Goal: Transaction & Acquisition: Purchase product/service

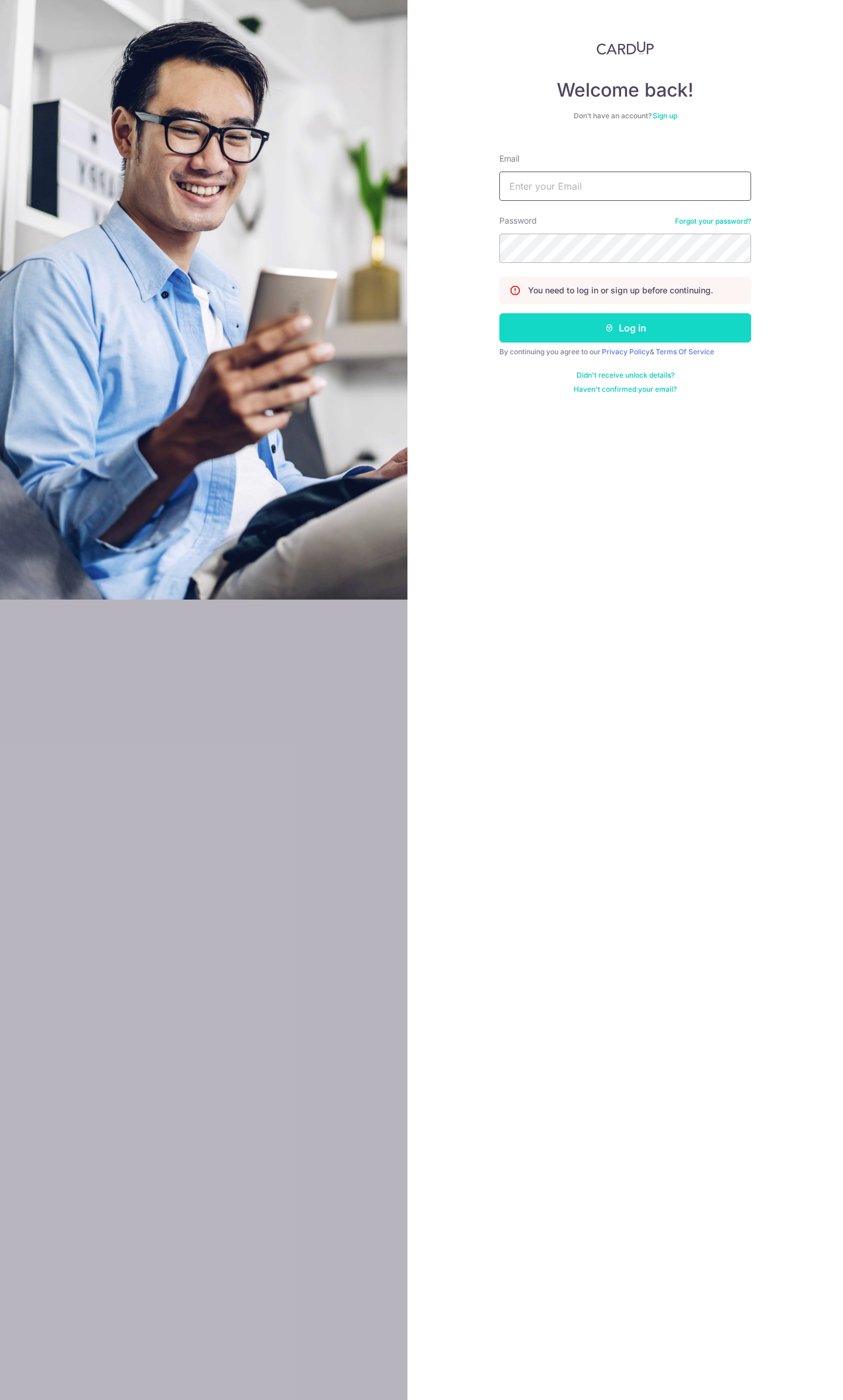
type input "giga735@msn.com"
click at [589, 321] on button "Log in" at bounding box center [625, 328] width 252 height 30
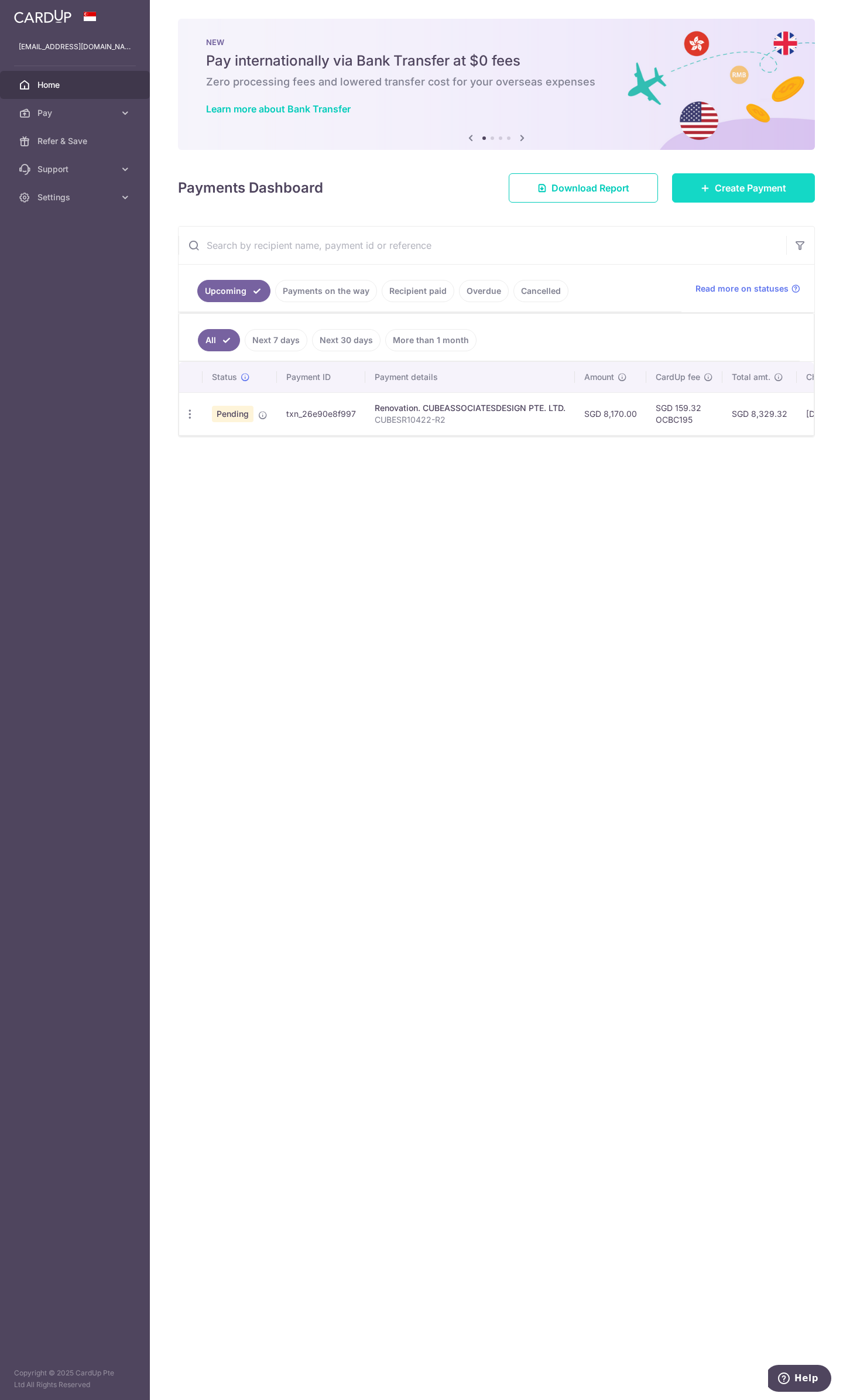
click at [721, 190] on span "Create Payment" at bounding box center [750, 188] width 72 height 14
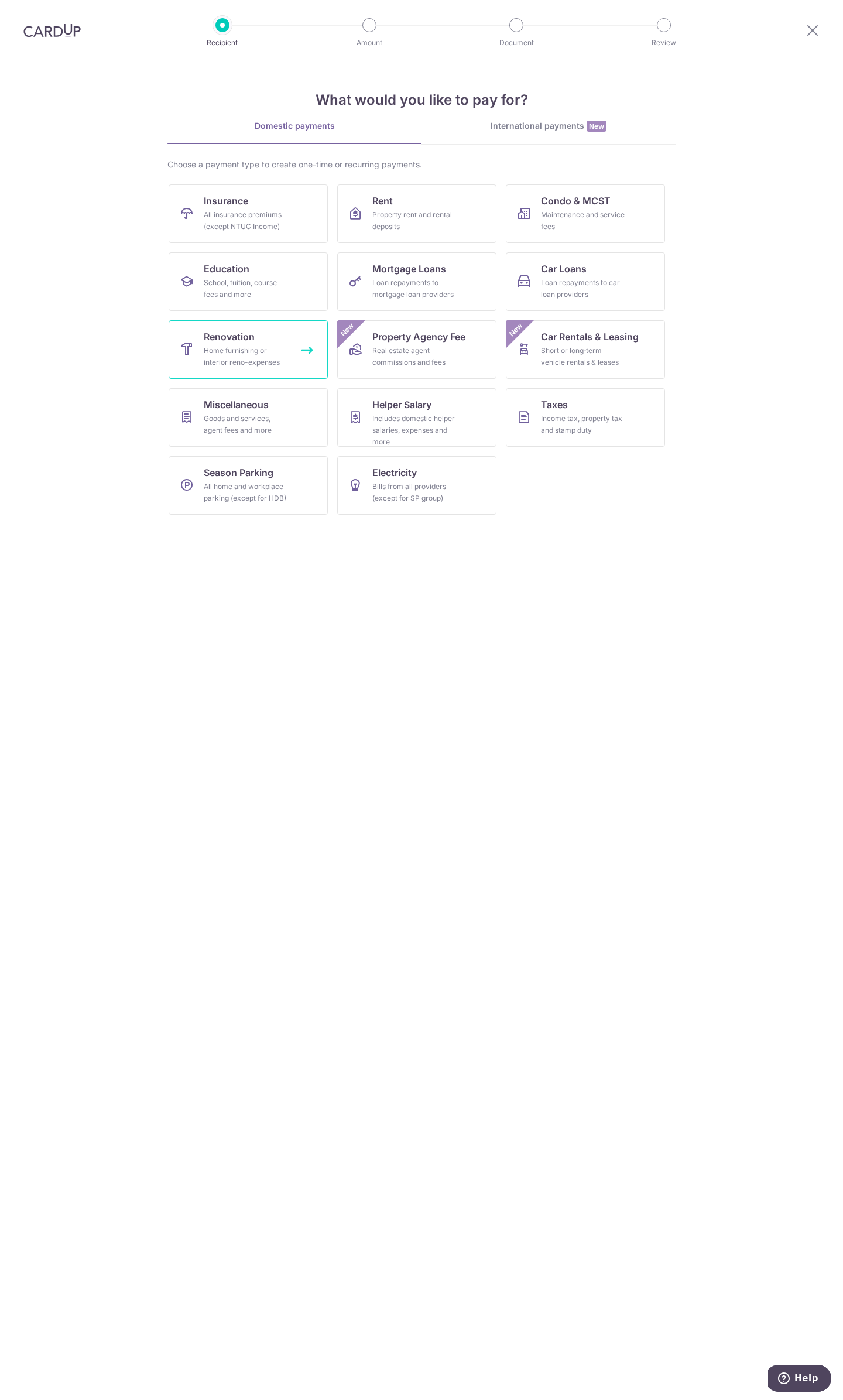
click at [238, 354] on div "Home furnishing or interior reno-expenses" at bounding box center [245, 356] width 84 height 23
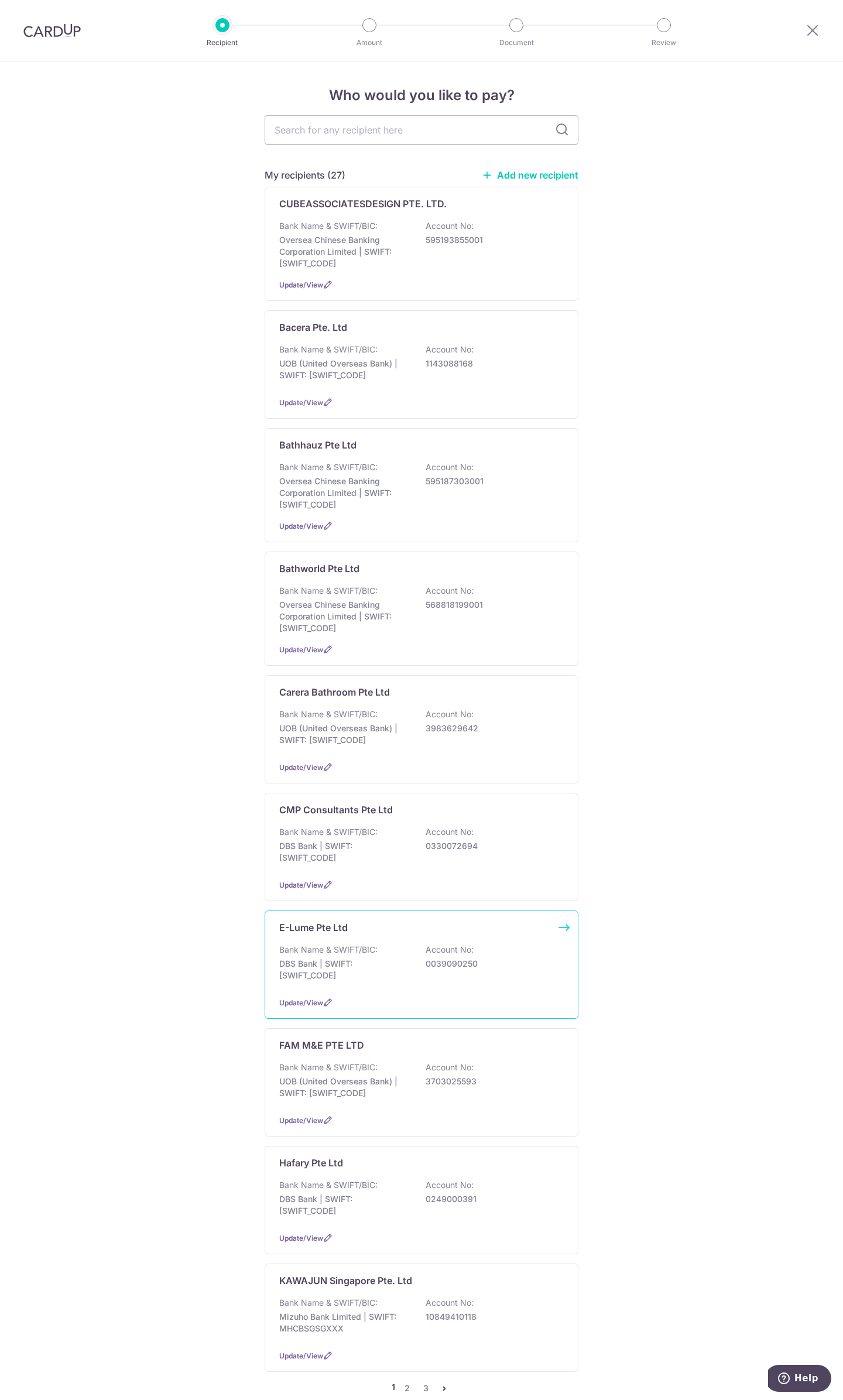
scroll to position [234, 0]
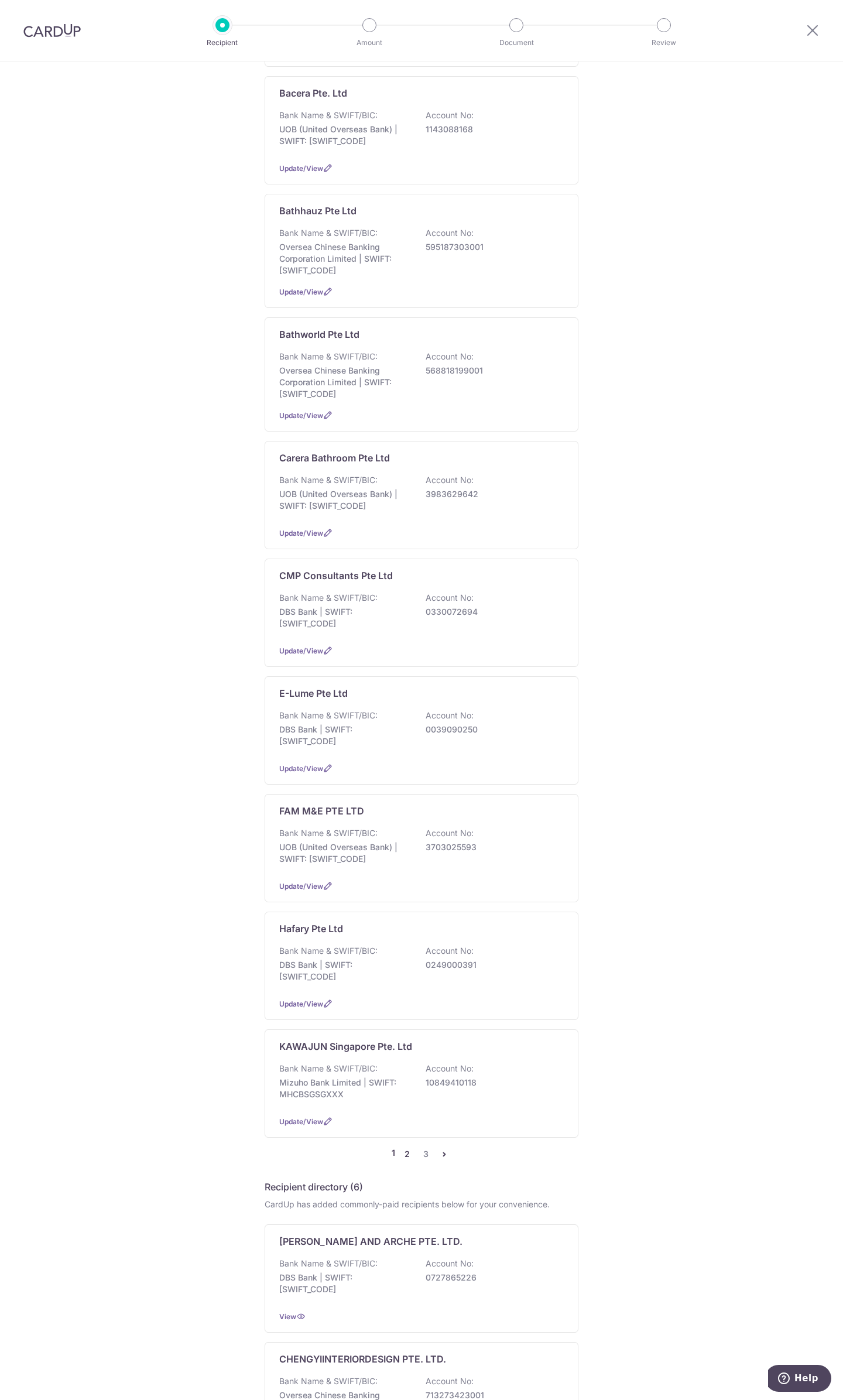
click at [406, 1148] on link "2" at bounding box center [407, 1154] width 14 height 14
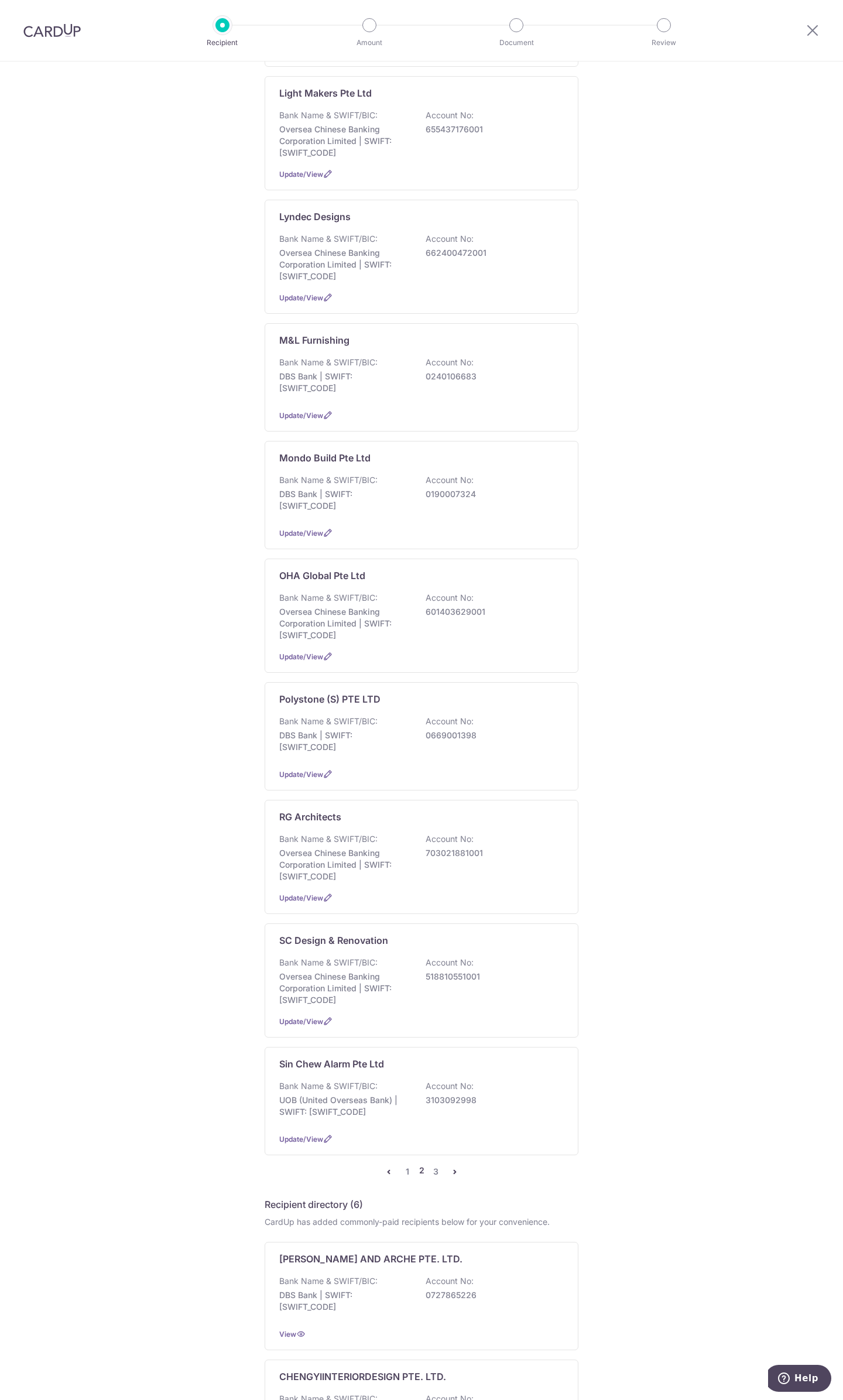
scroll to position [0, 0]
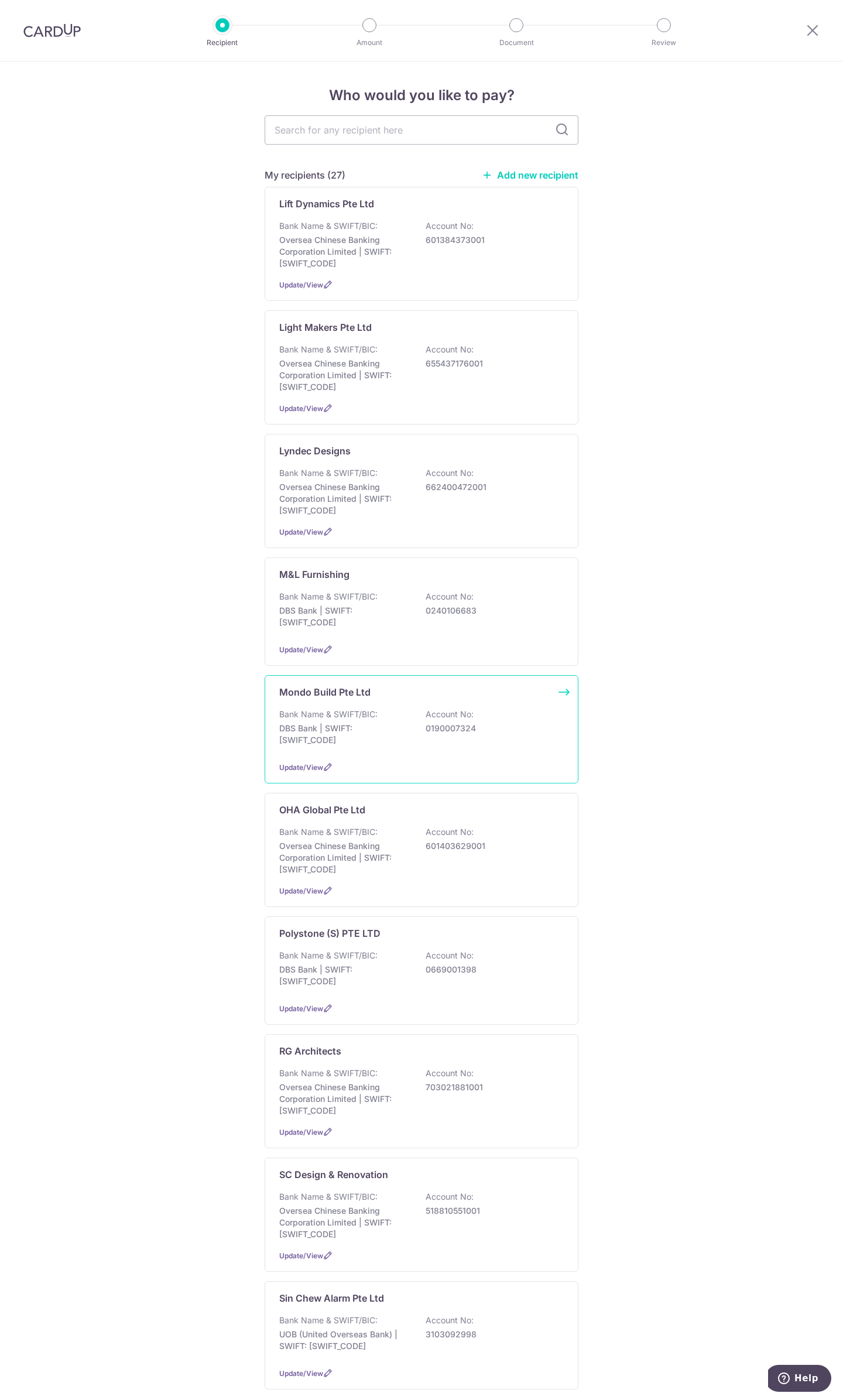
click at [337, 695] on p "Mondo Build Pte Ltd" at bounding box center [324, 692] width 91 height 14
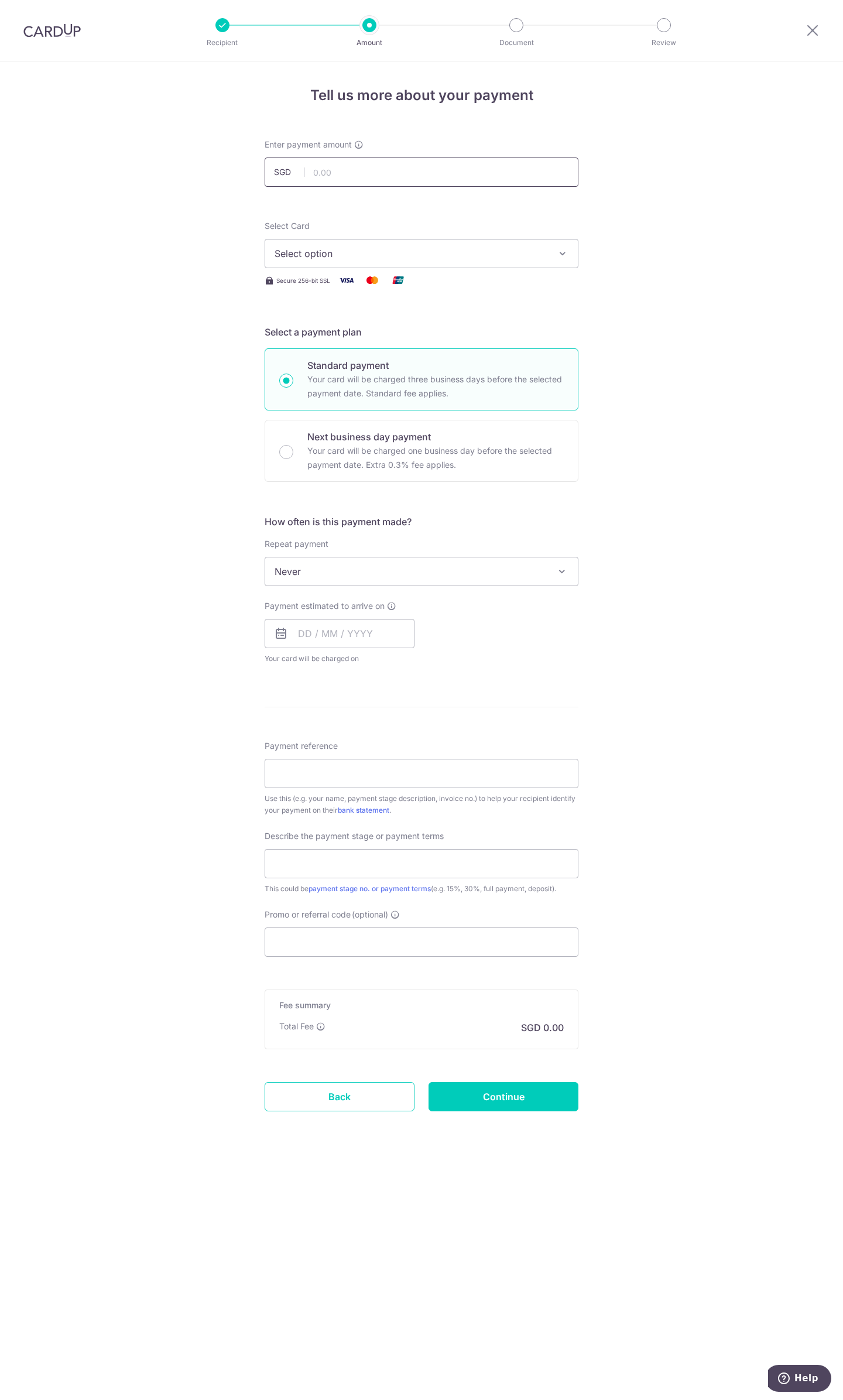
click at [418, 165] on input "text" at bounding box center [422, 172] width 314 height 30
click at [381, 171] on input "text" at bounding box center [422, 172] width 314 height 30
type input "3,486.53"
click at [457, 263] on button "Select option" at bounding box center [422, 253] width 314 height 30
click at [400, 339] on span "**** 4949" at bounding box center [421, 338] width 294 height 14
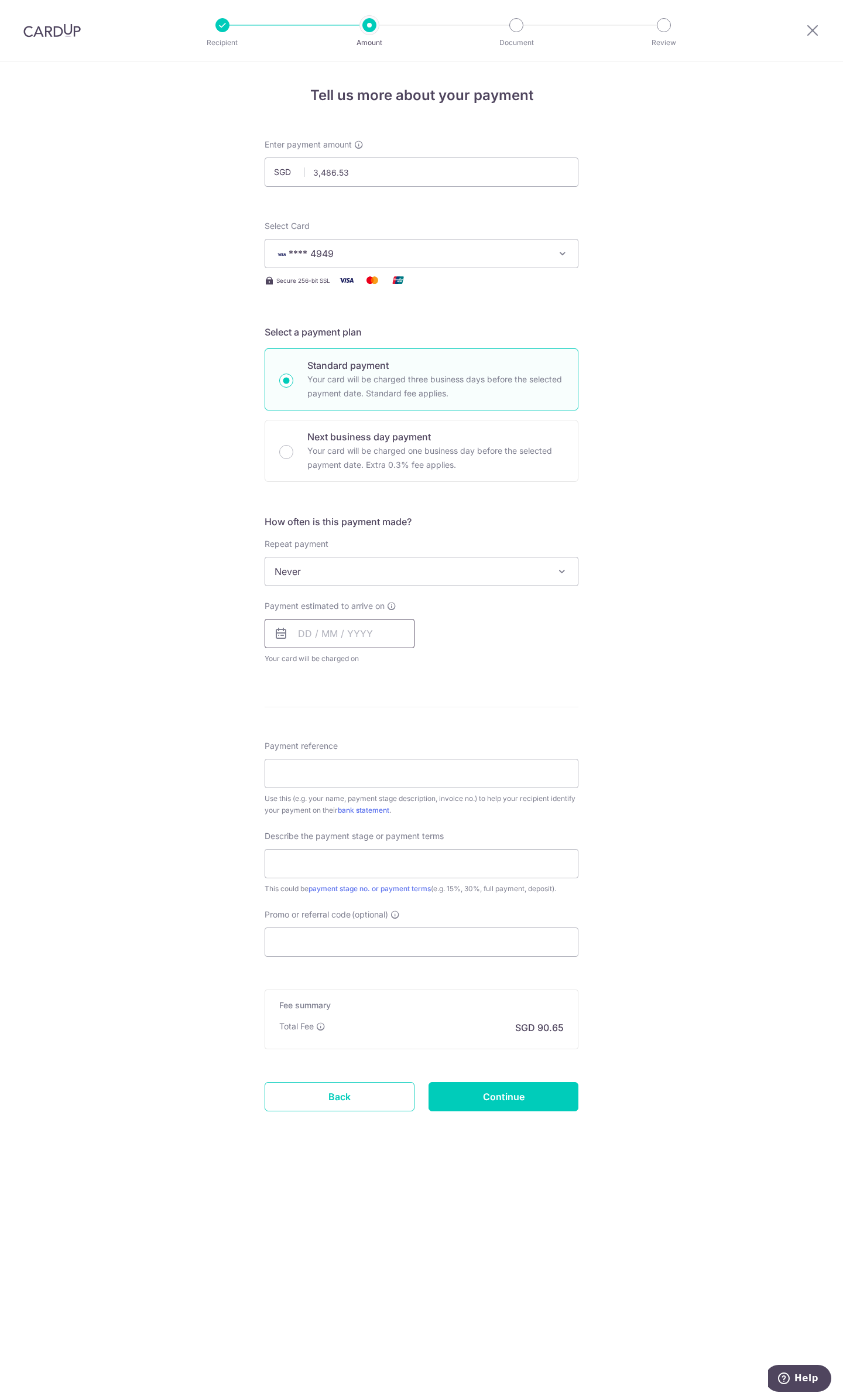
click at [351, 636] on input "text" at bounding box center [340, 634] width 150 height 30
click at [333, 763] on link "16" at bounding box center [335, 763] width 19 height 19
type input "16/09/2025"
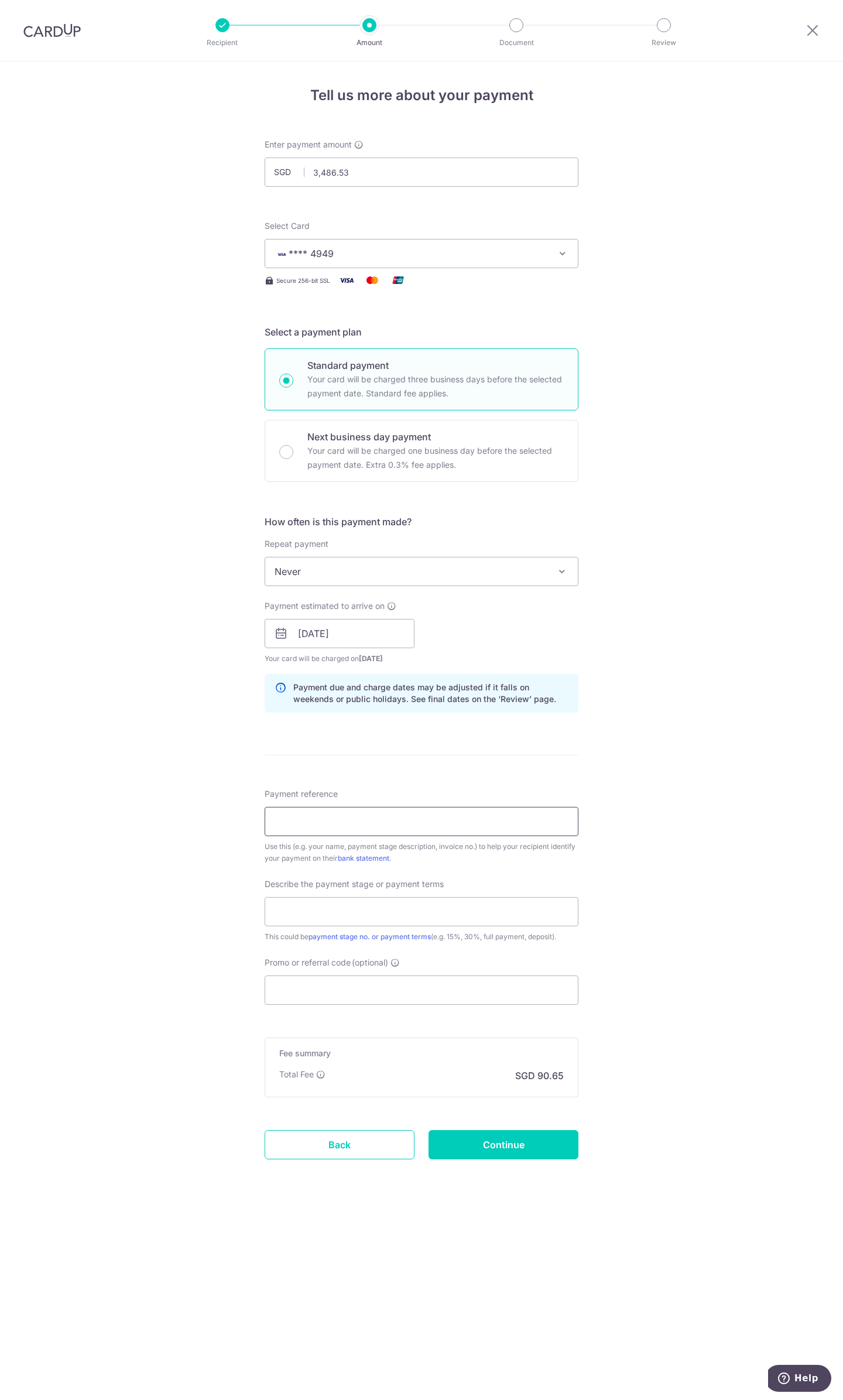
click at [407, 813] on input "Payment reference" at bounding box center [422, 822] width 314 height 30
click at [350, 816] on input "Payment reference" at bounding box center [422, 822] width 314 height 30
type input "2778AEGZX2025"
click at [380, 908] on input "text" at bounding box center [422, 912] width 314 height 30
type input "50% deposit"
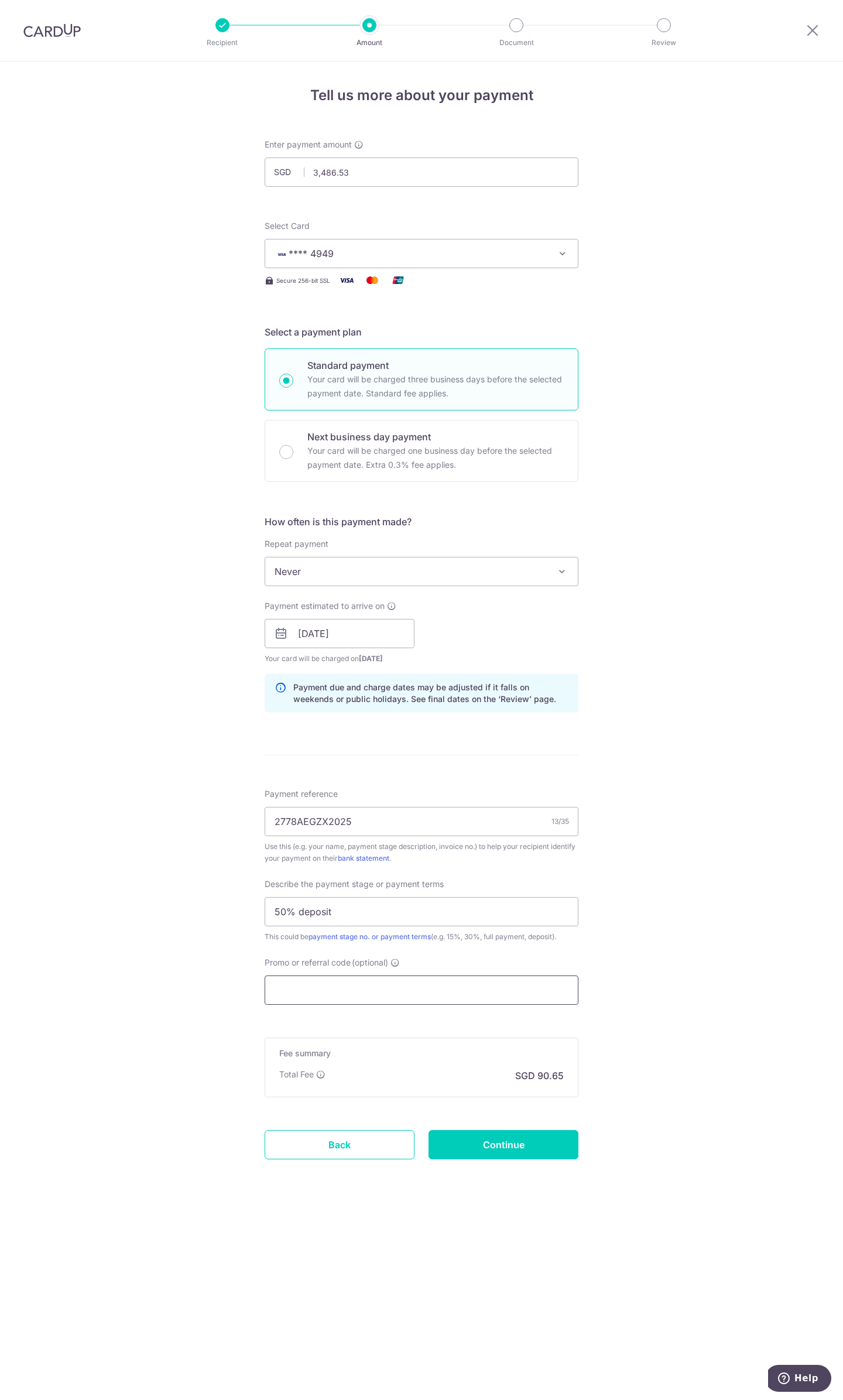
click at [319, 990] on input "Promo or referral code (optional)" at bounding box center [422, 990] width 314 height 30
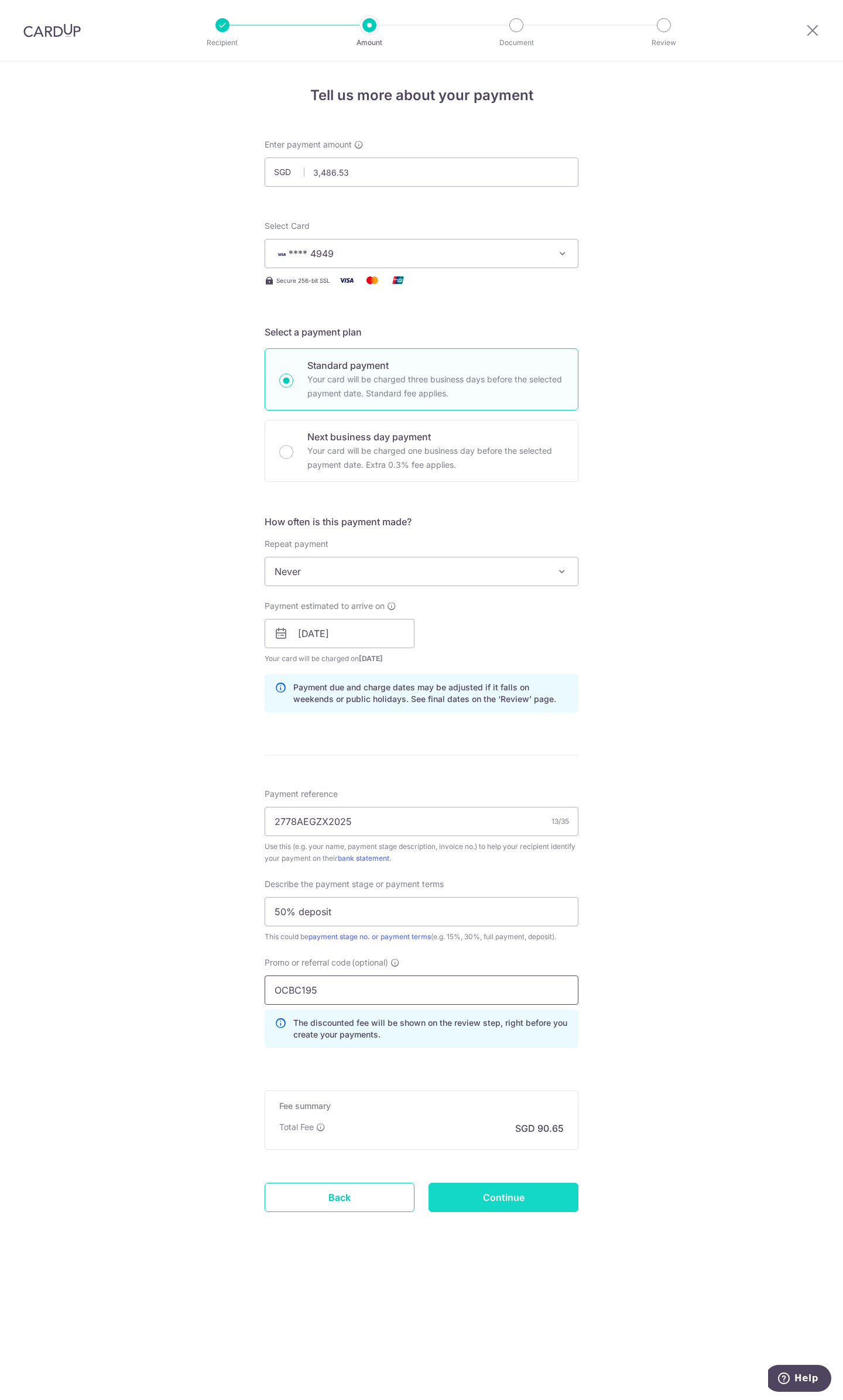
type input "OCBC195"
click at [478, 1183] on input "Continue" at bounding box center [503, 1197] width 150 height 30
type input "Create Schedule"
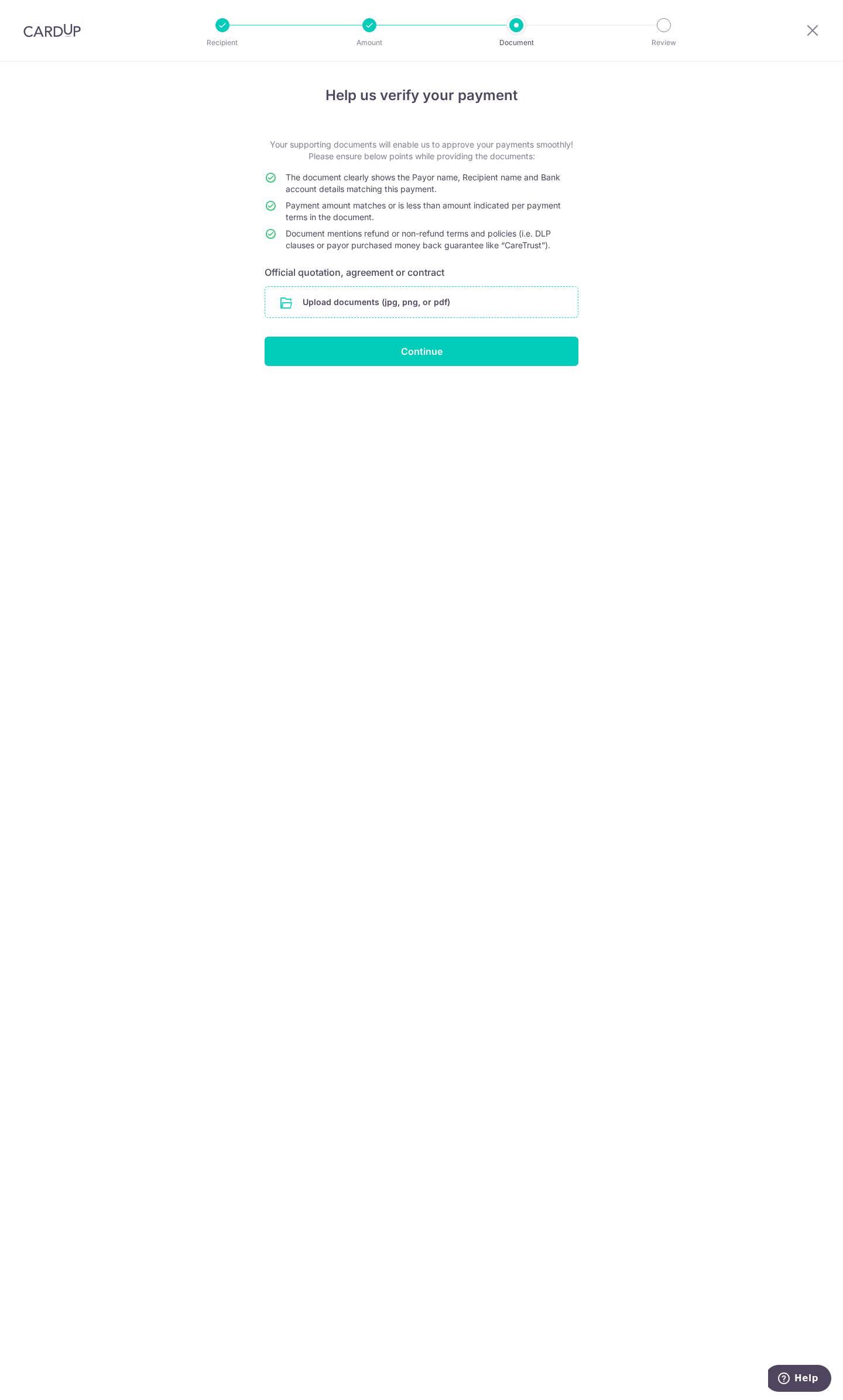
click at [389, 305] on input "file" at bounding box center [421, 302] width 312 height 30
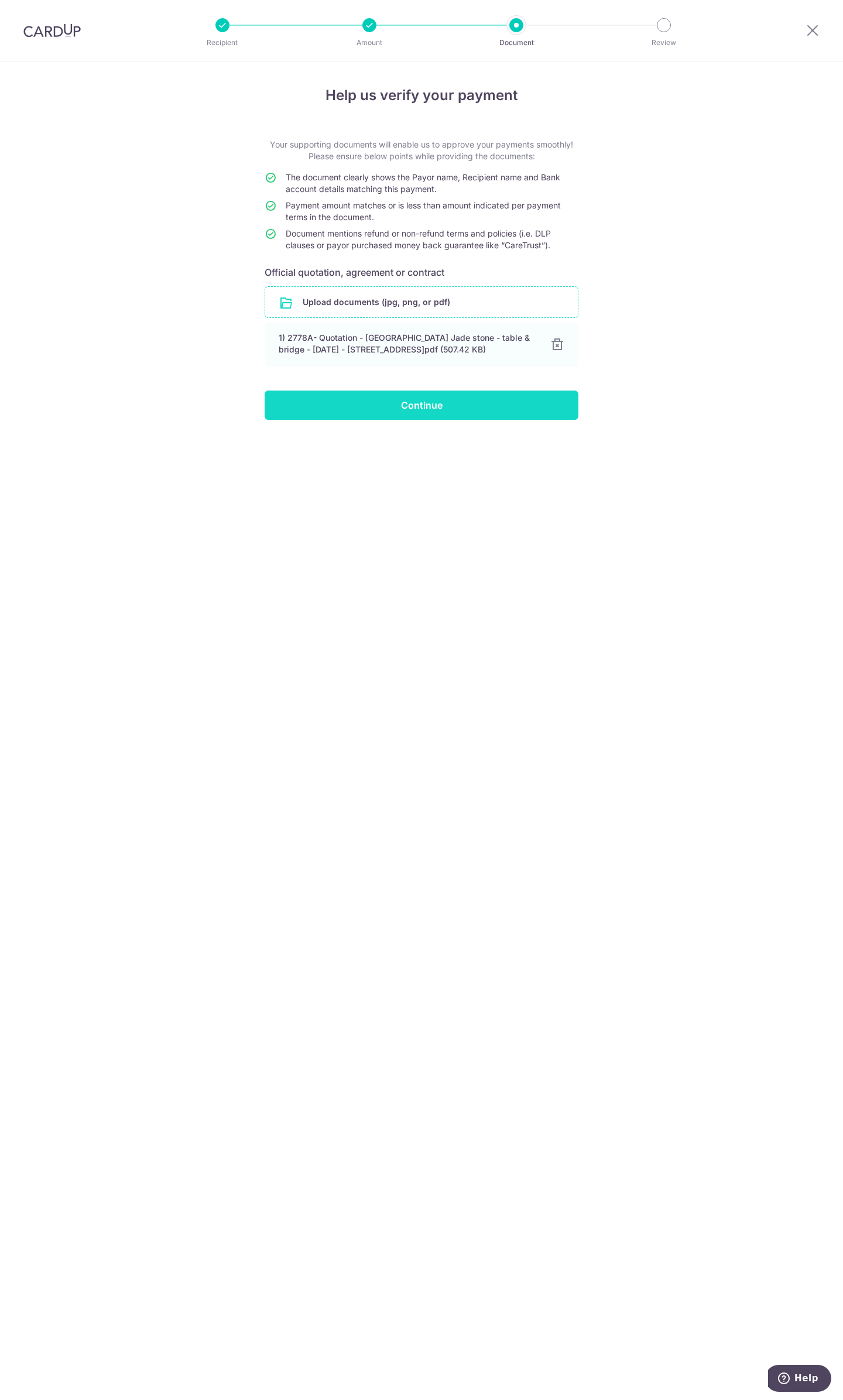
click at [431, 400] on input "Continue" at bounding box center [422, 405] width 314 height 30
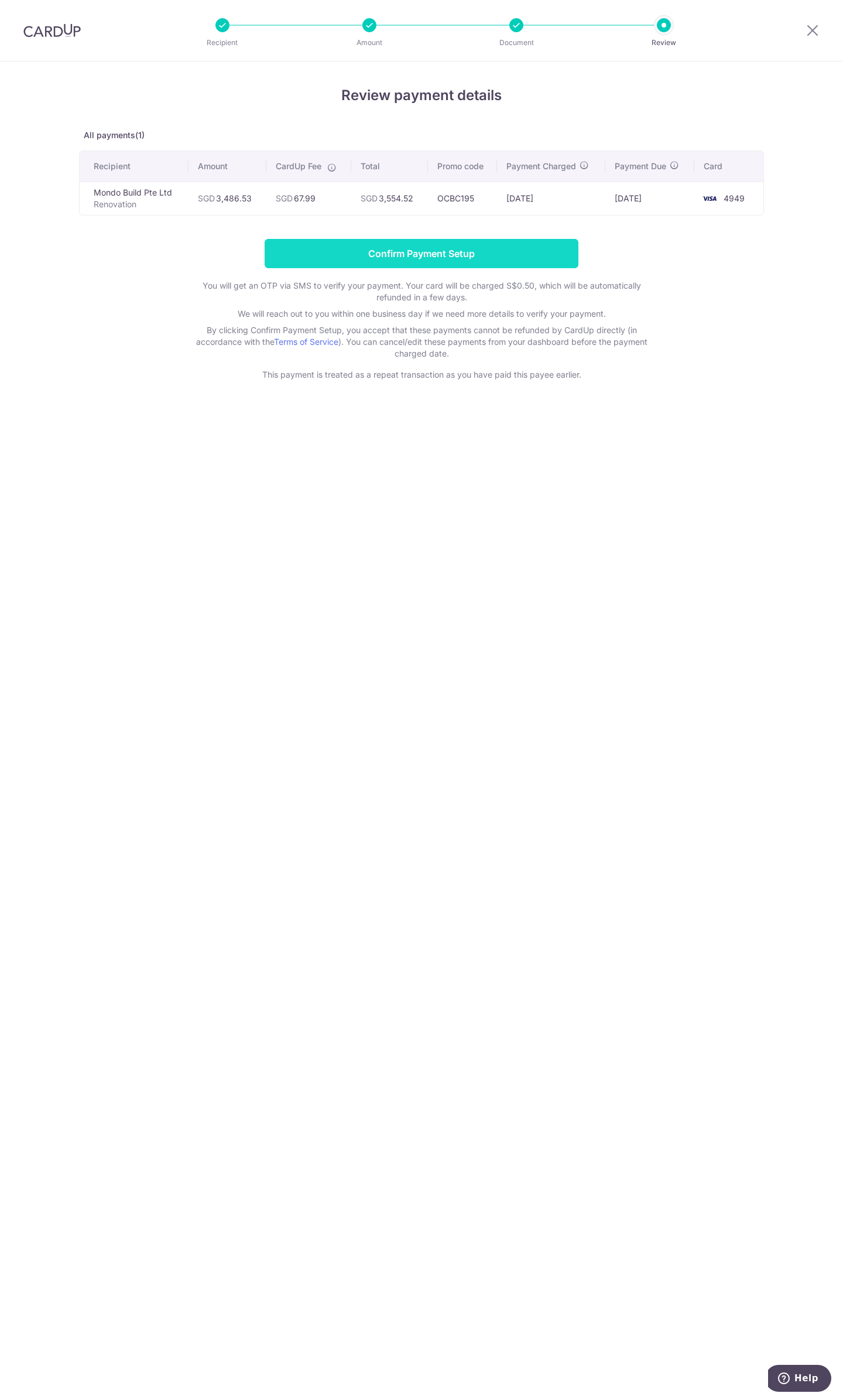
click at [432, 246] on input "Confirm Payment Setup" at bounding box center [422, 253] width 314 height 30
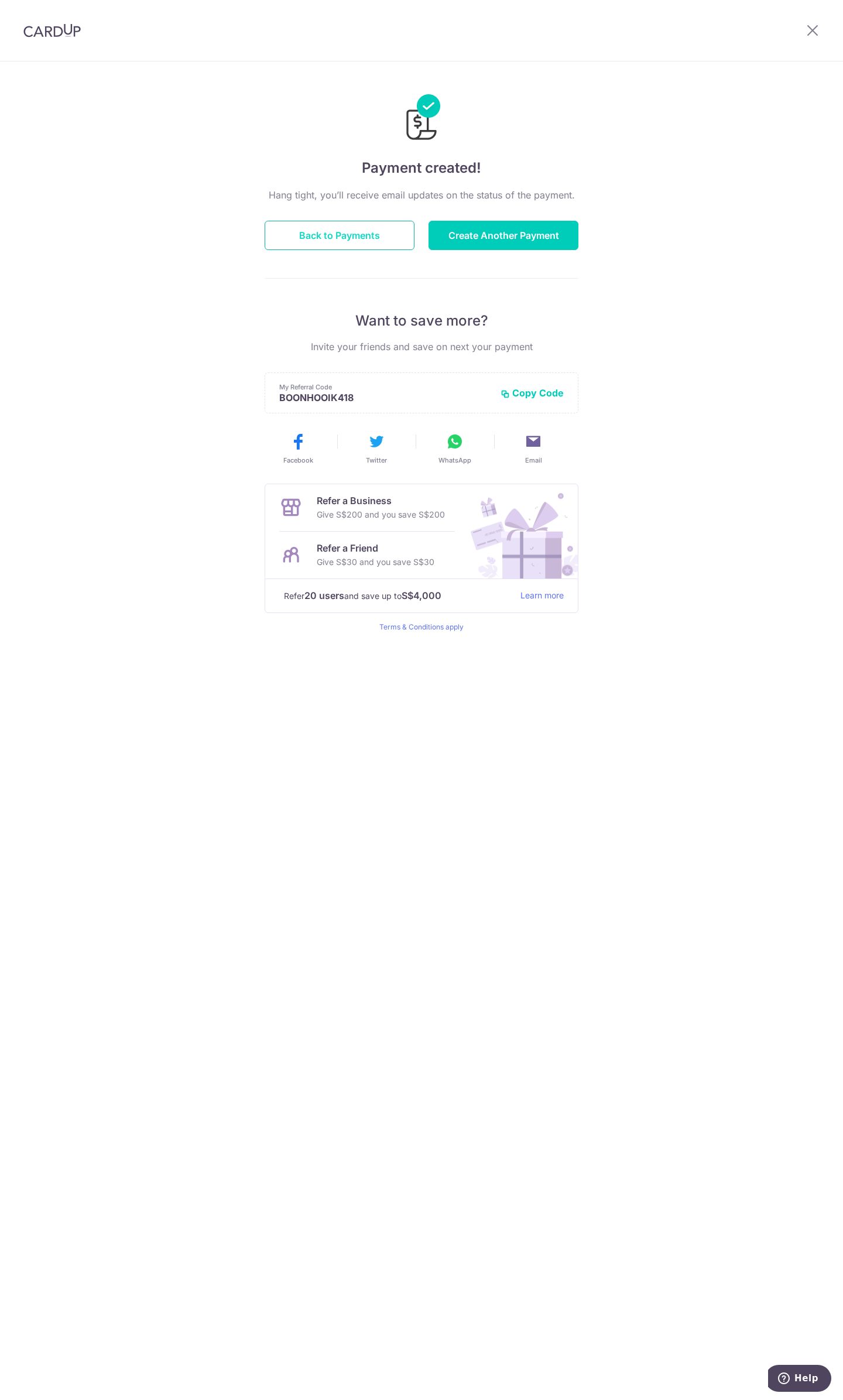
click at [383, 236] on button "Back to Payments" at bounding box center [340, 235] width 150 height 30
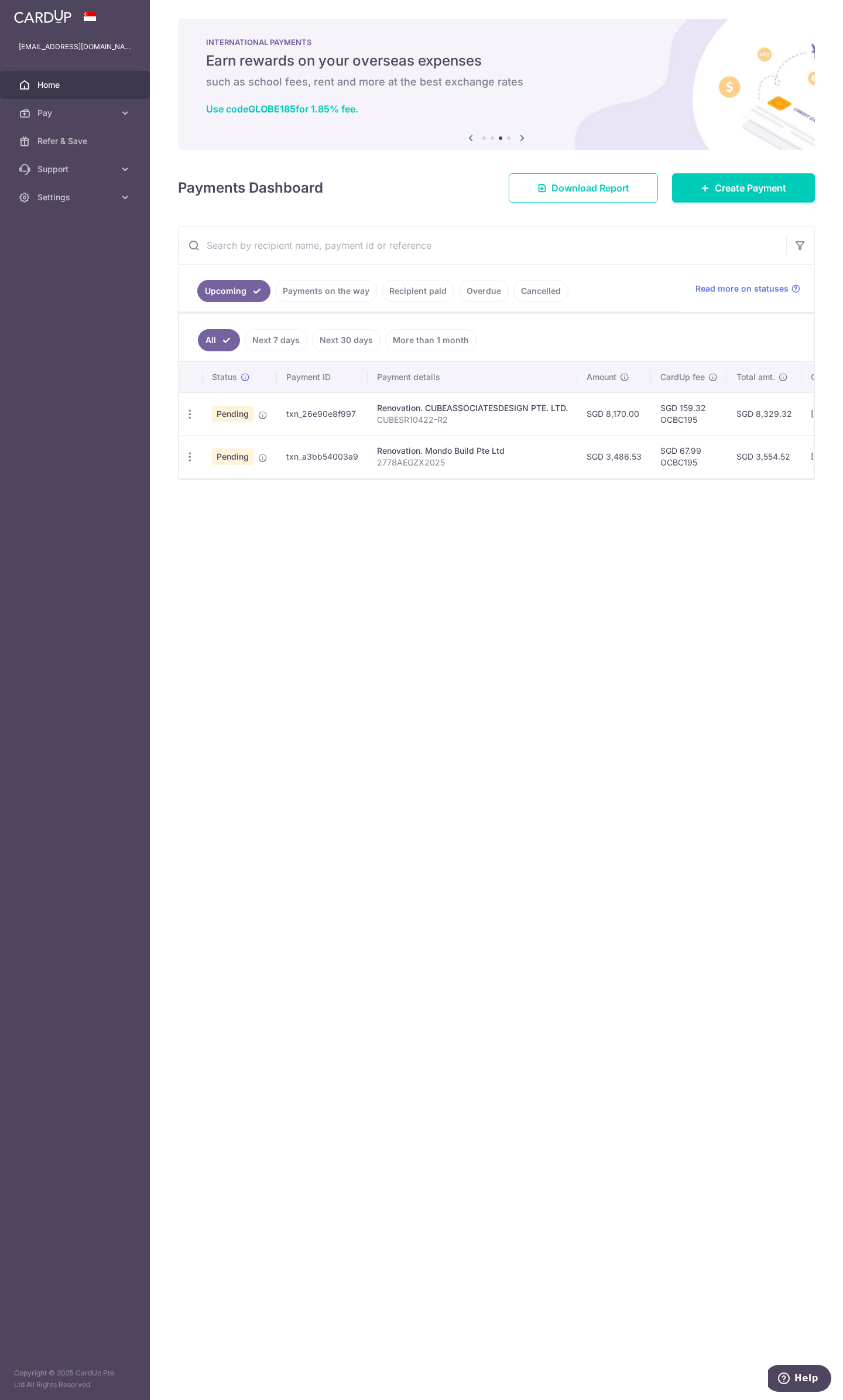
click at [580, 227] on input "text" at bounding box center [482, 246] width 608 height 37
